Goal: Check status: Check status

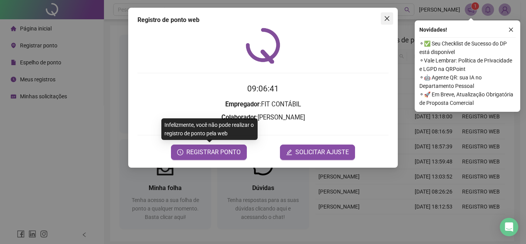
click at [385, 18] on icon "close" at bounding box center [387, 18] width 6 height 6
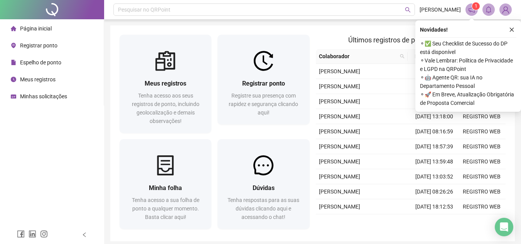
click at [44, 64] on span "Espelho de ponto" at bounding box center [40, 62] width 41 height 6
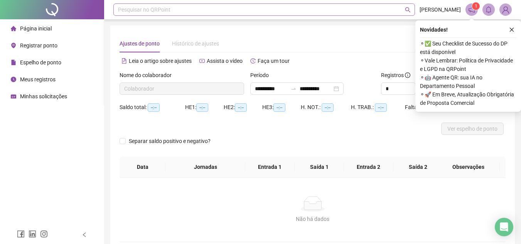
type input "**********"
click at [511, 27] on button "button" at bounding box center [511, 29] width 9 height 9
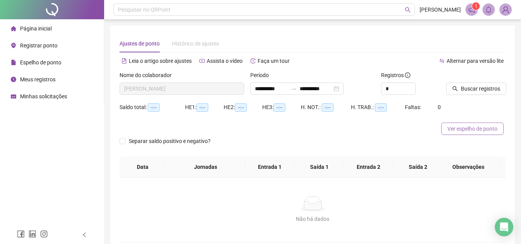
click at [473, 125] on span "Ver espelho de ponto" at bounding box center [472, 128] width 50 height 8
click at [478, 87] on span "Buscar registros" at bounding box center [479, 88] width 39 height 8
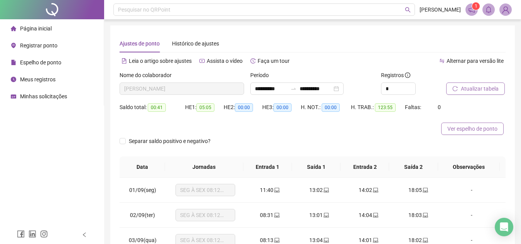
click at [471, 128] on span "Ver espelho de ponto" at bounding box center [472, 128] width 50 height 8
